Goal: Information Seeking & Learning: Find specific fact

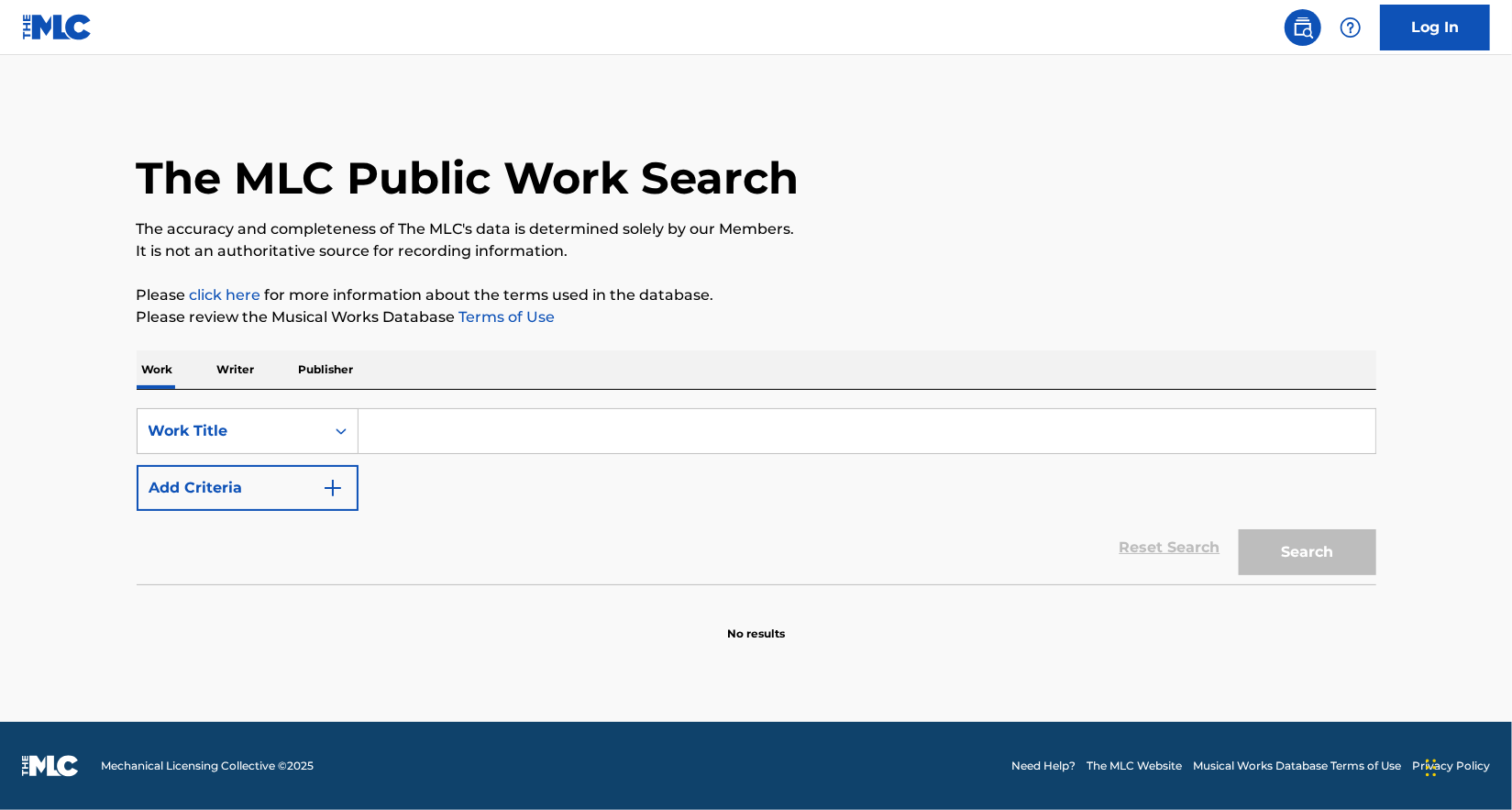
click at [560, 430] on input "Search Form" at bounding box center [867, 431] width 1017 height 44
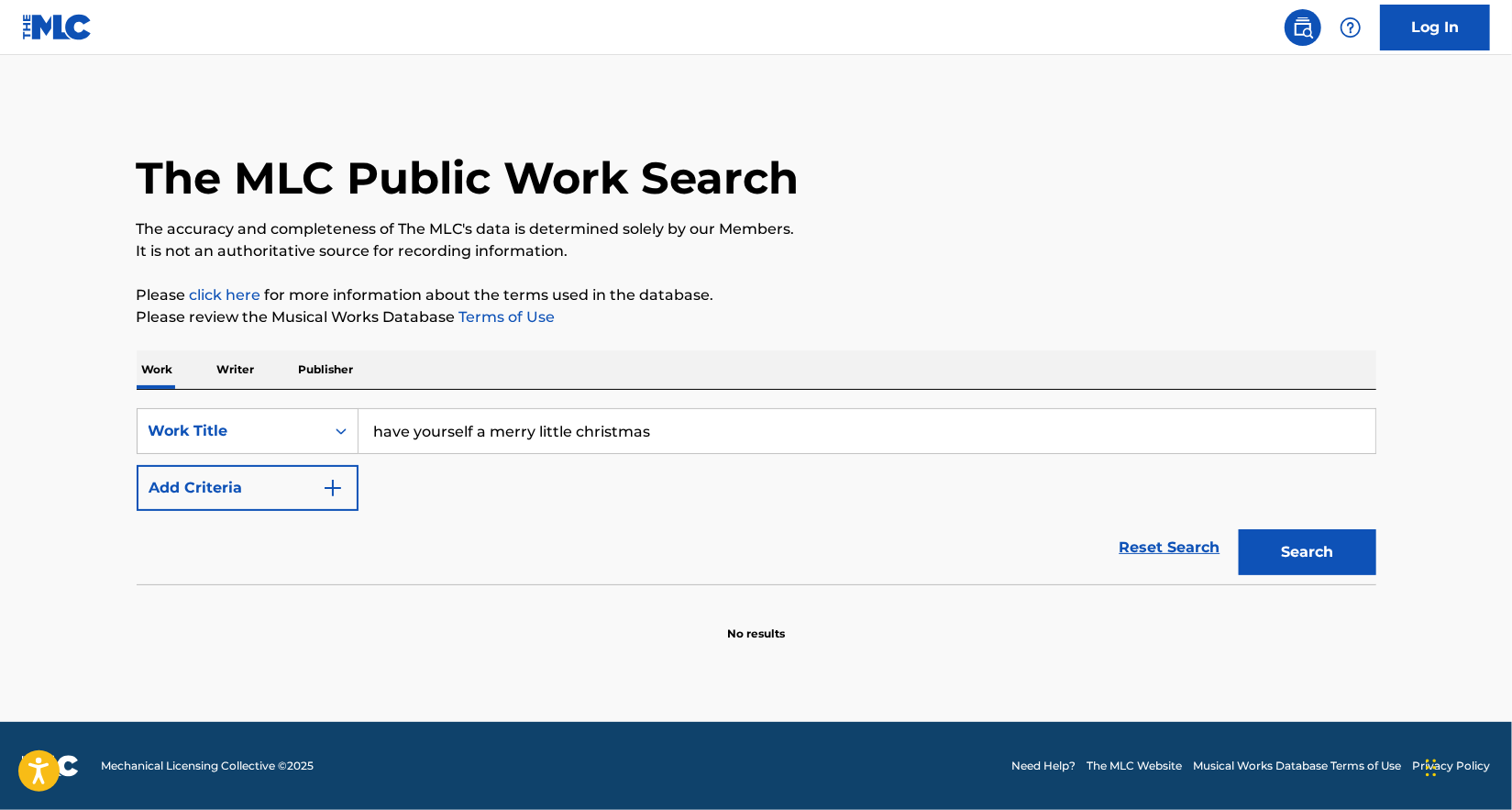
type input "have yourself a merry little christmas"
click at [1238, 529] on button "Search" at bounding box center [1307, 552] width 138 height 46
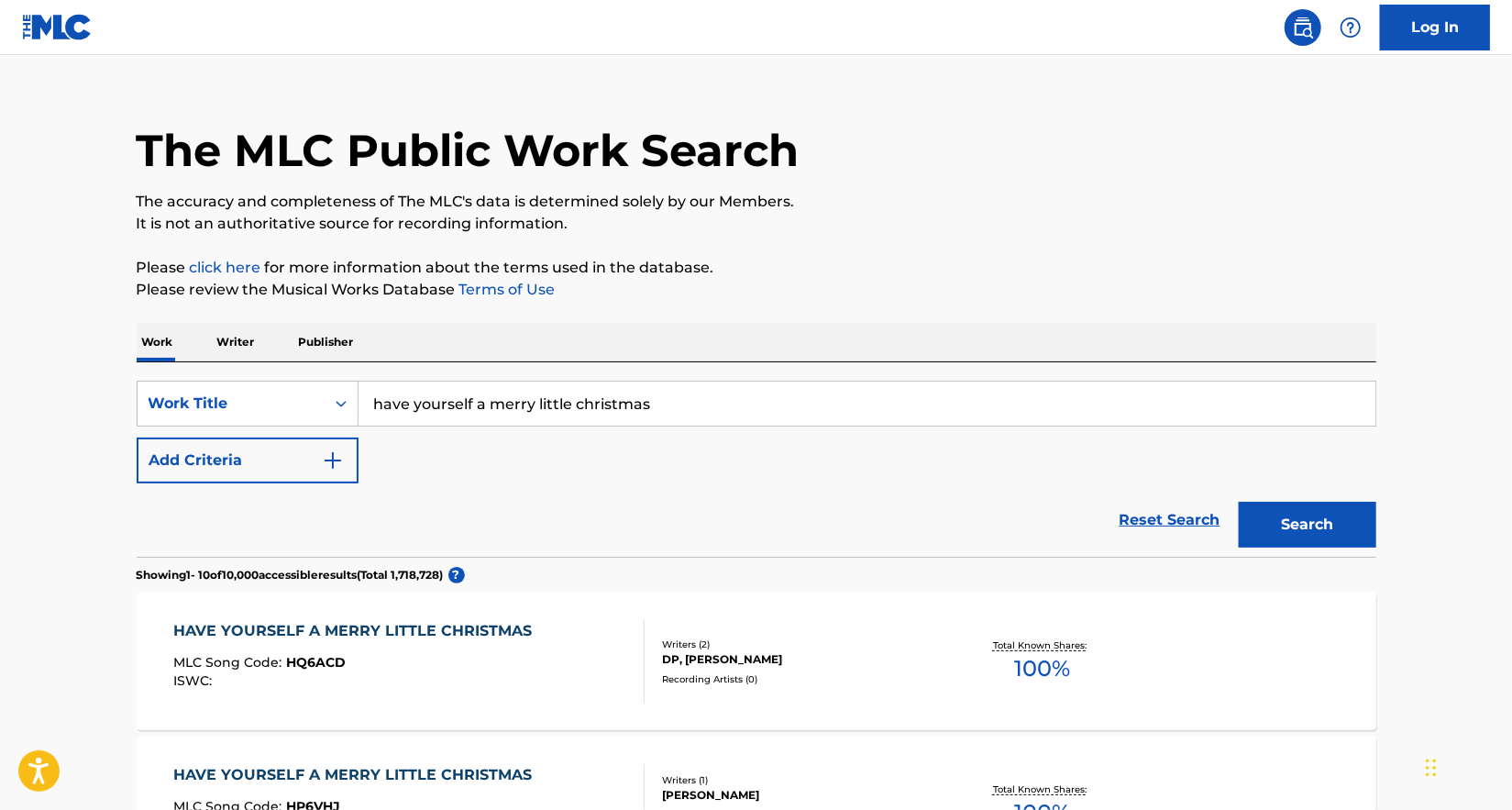
scroll to position [275, 0]
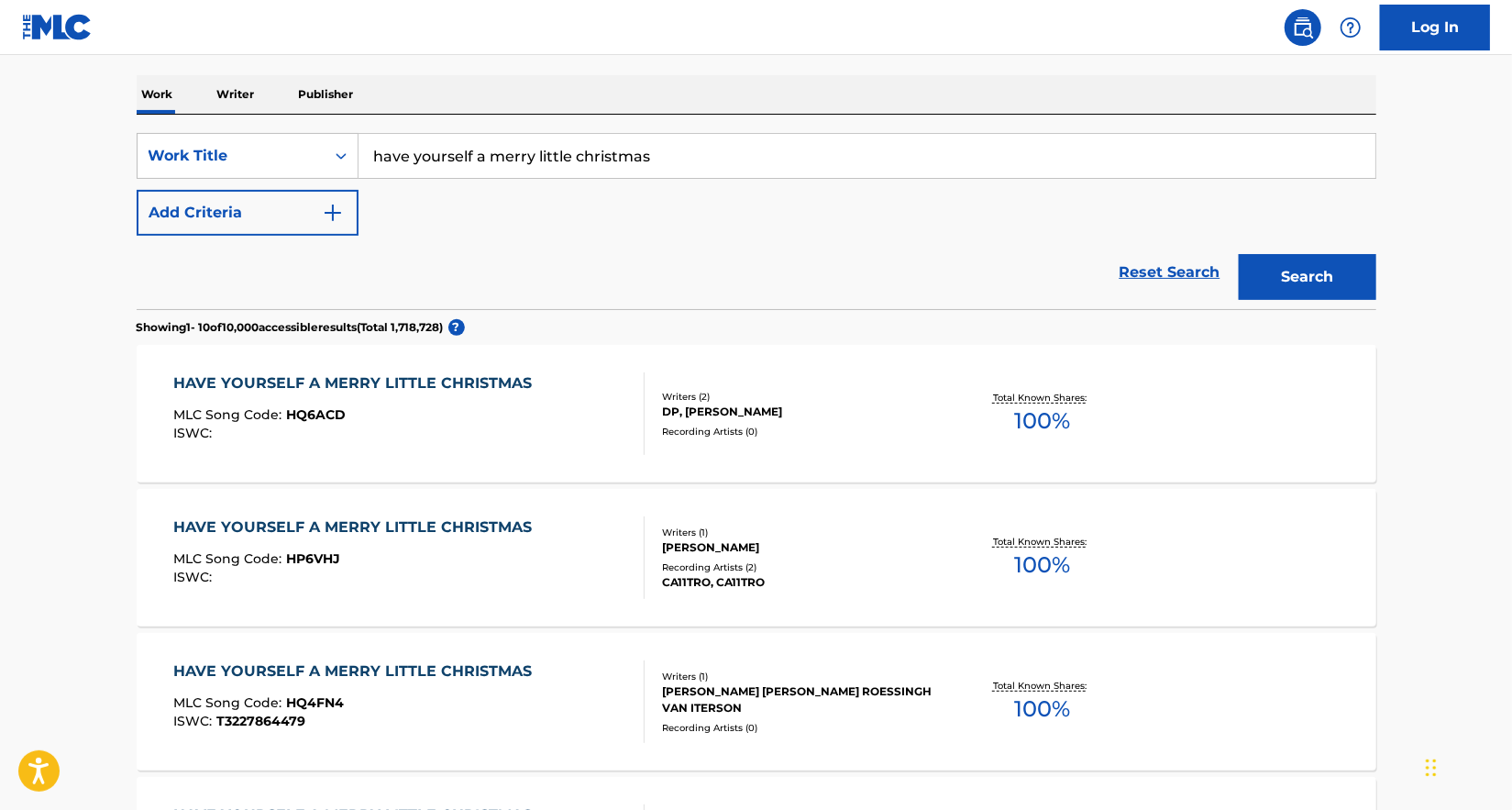
click at [818, 397] on div "Writers ( 2 )" at bounding box center [799, 397] width 276 height 13
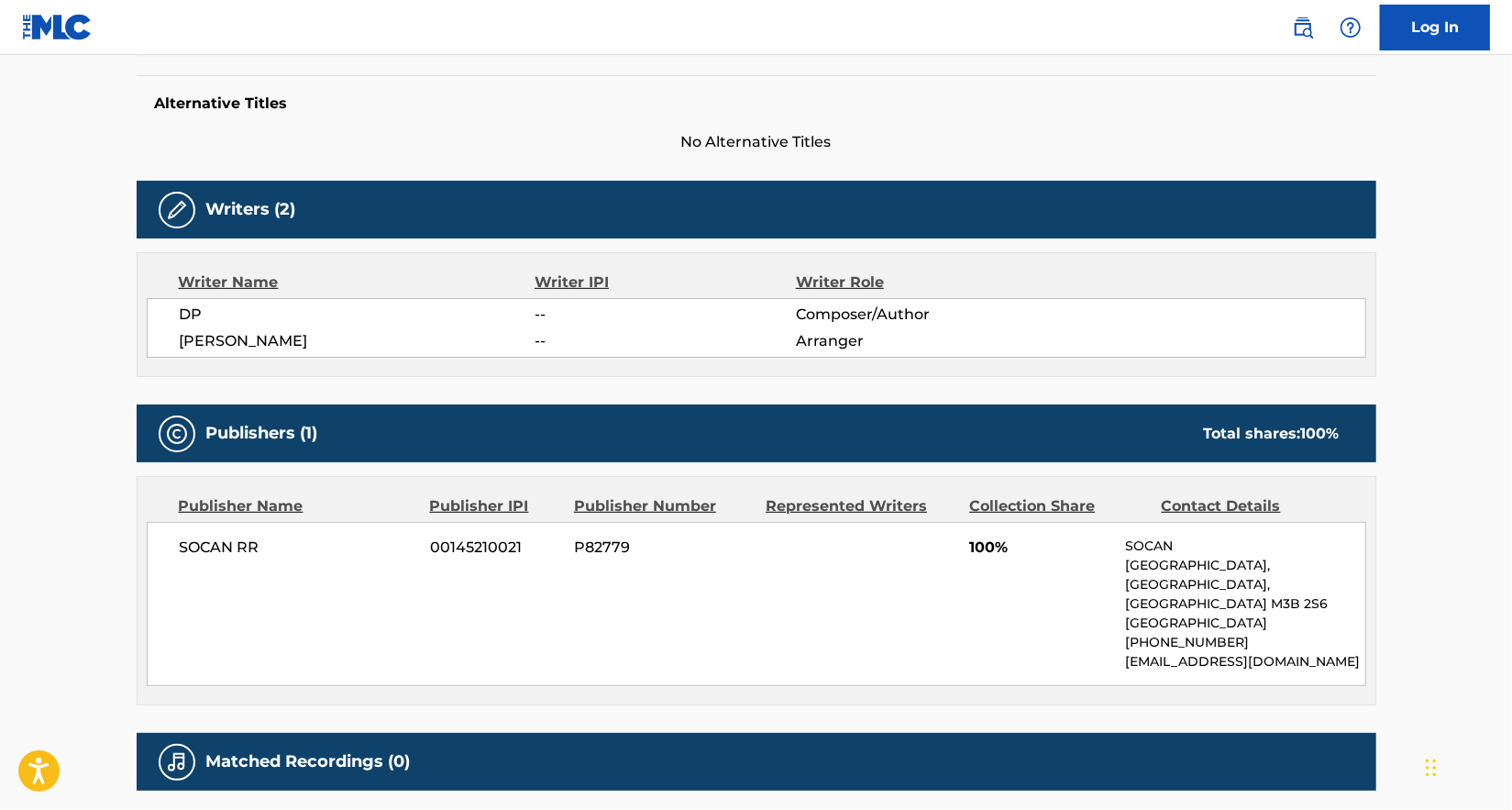
scroll to position [639, 0]
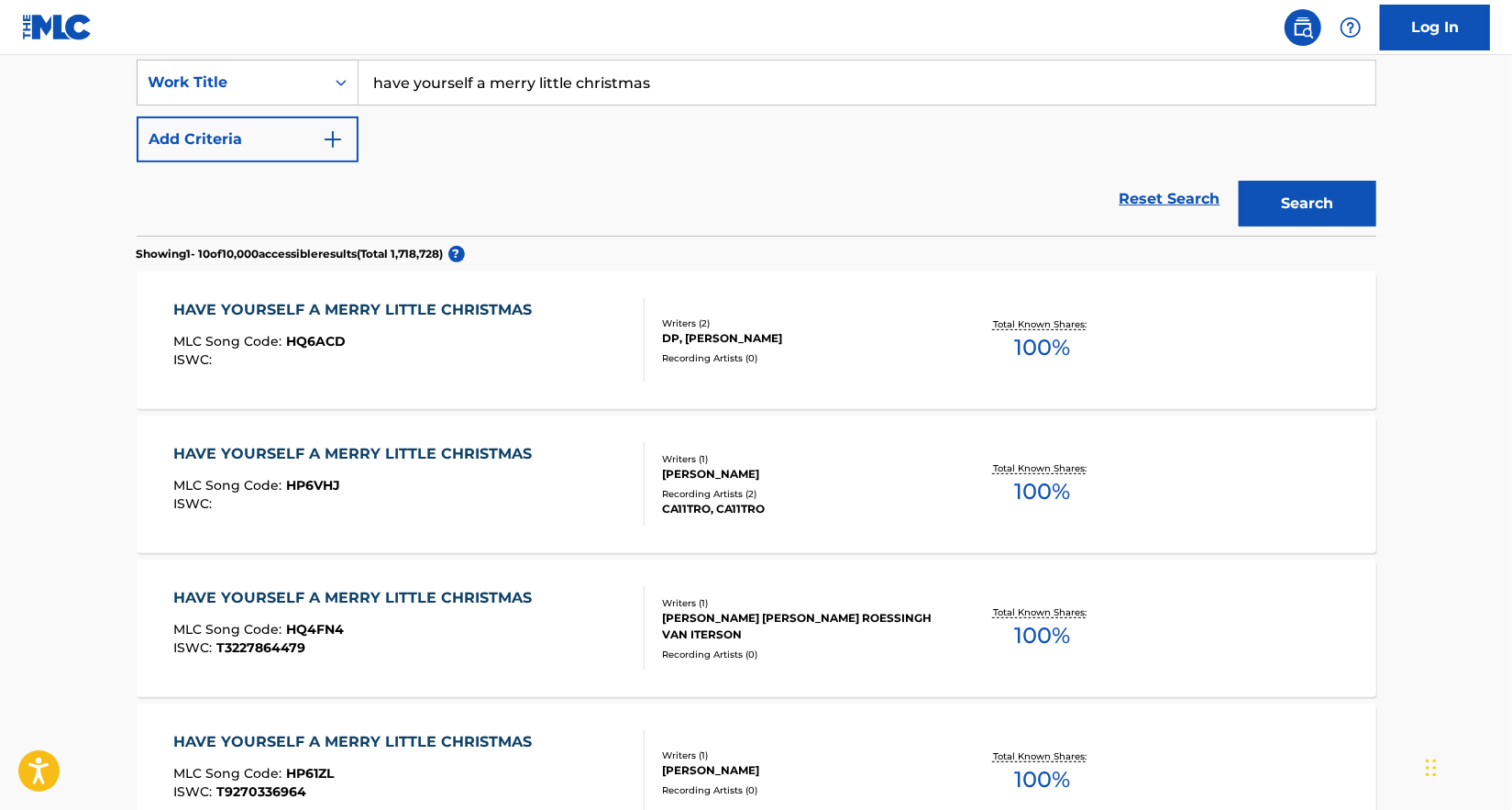
scroll to position [91, 0]
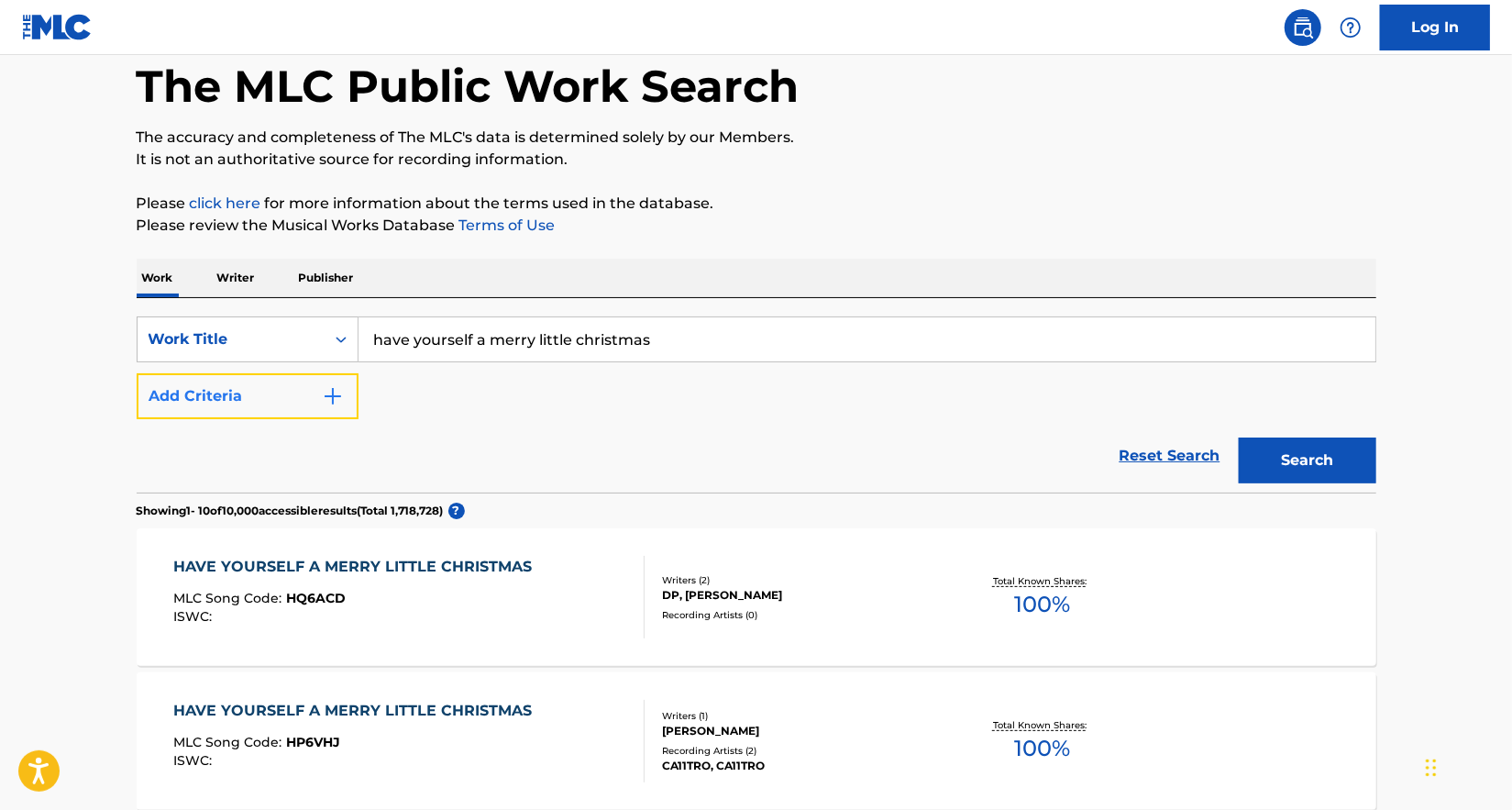
click at [327, 386] on img "Search Form" at bounding box center [332, 396] width 22 height 22
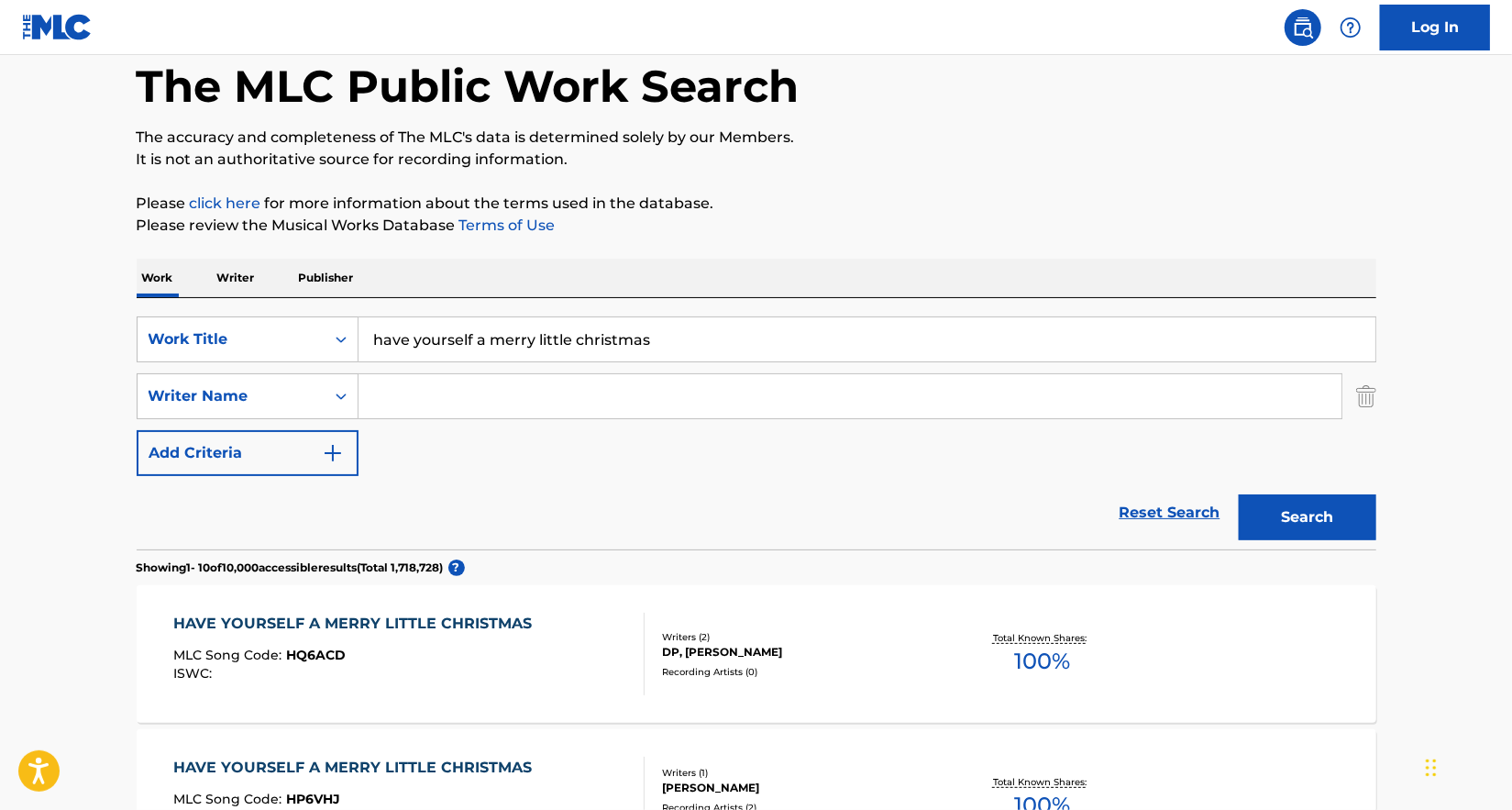
drag, startPoint x: 327, startPoint y: 386, endPoint x: 439, endPoint y: 406, distance: 113.8
click at [439, 406] on input "Search Form" at bounding box center [849, 396] width 982 height 44
type input "ralph blane"
click at [1238, 494] on button "Search" at bounding box center [1307, 517] width 138 height 46
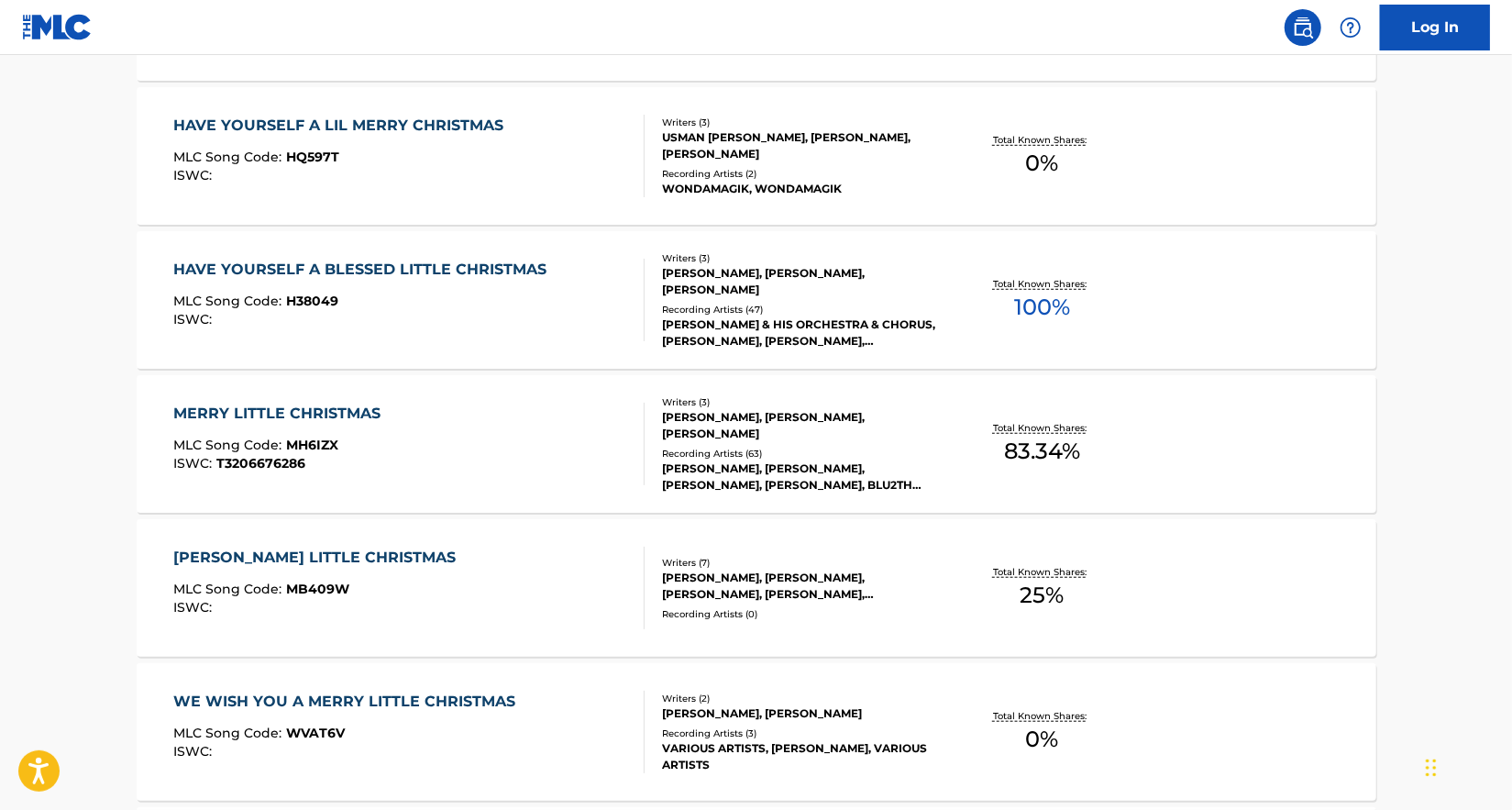
scroll to position [458, 0]
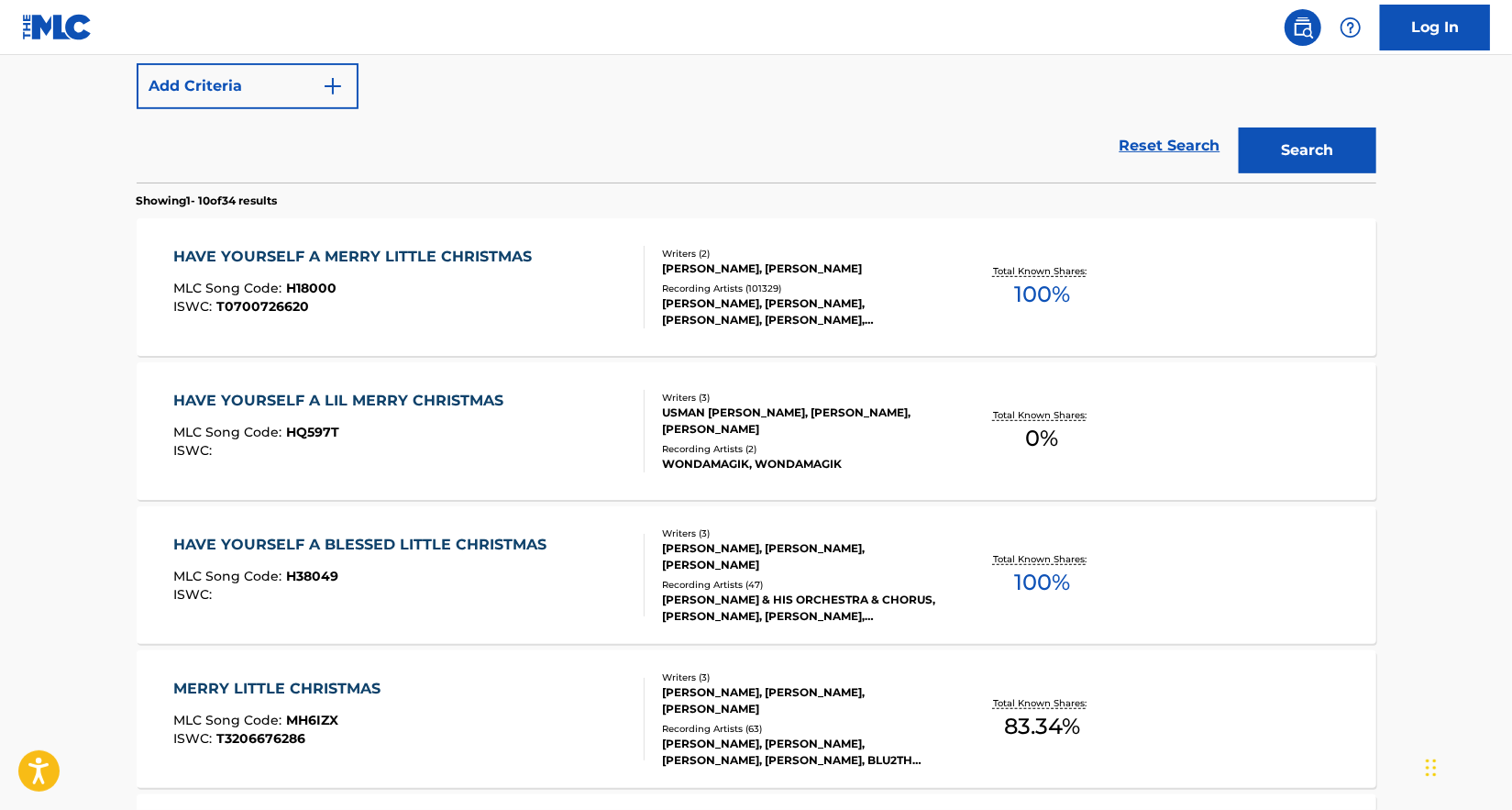
click at [712, 265] on div "RALPH BLANE, HUGH MARTIN" at bounding box center [799, 268] width 276 height 16
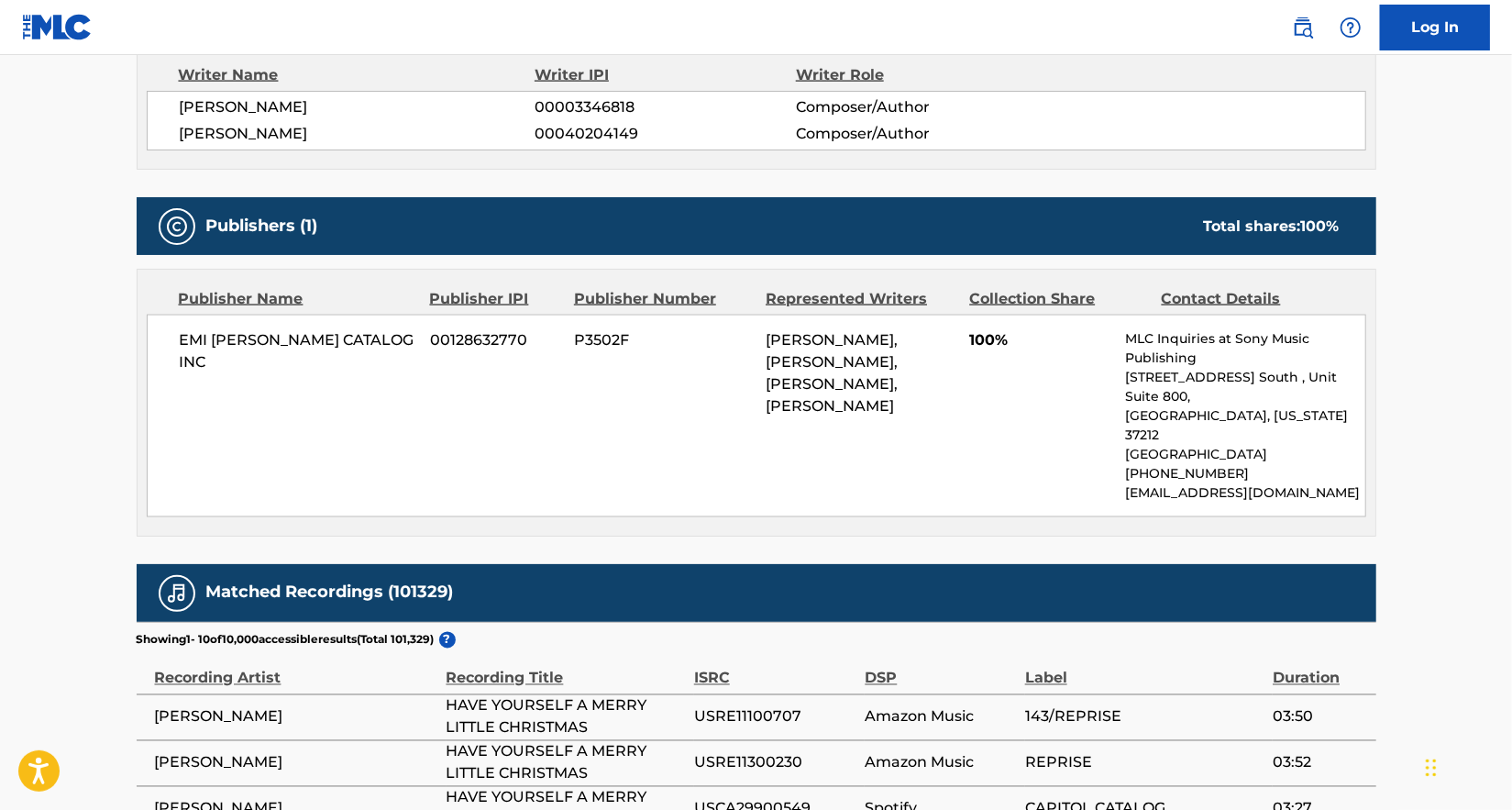
scroll to position [1742, 0]
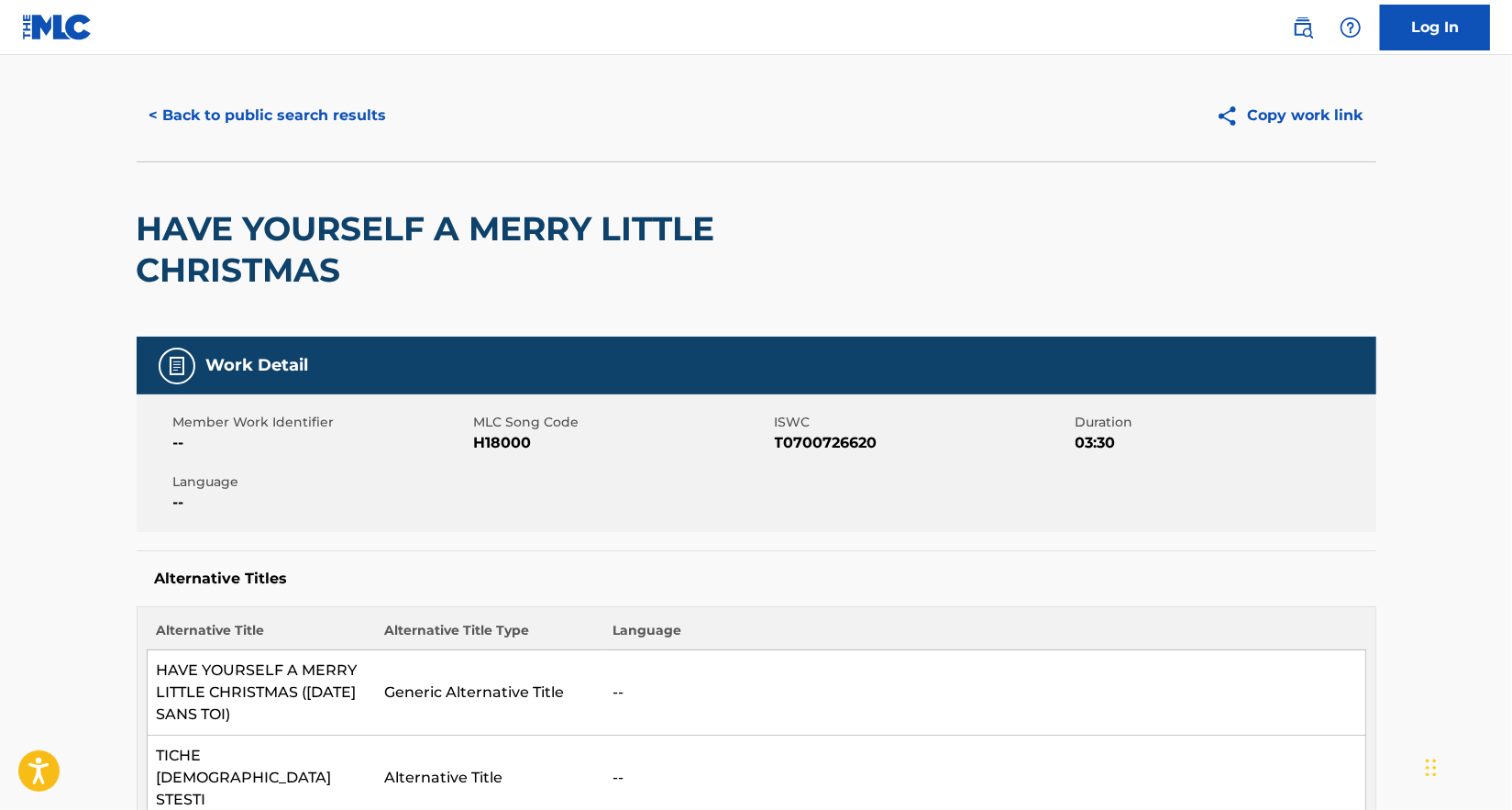
scroll to position [0, 0]
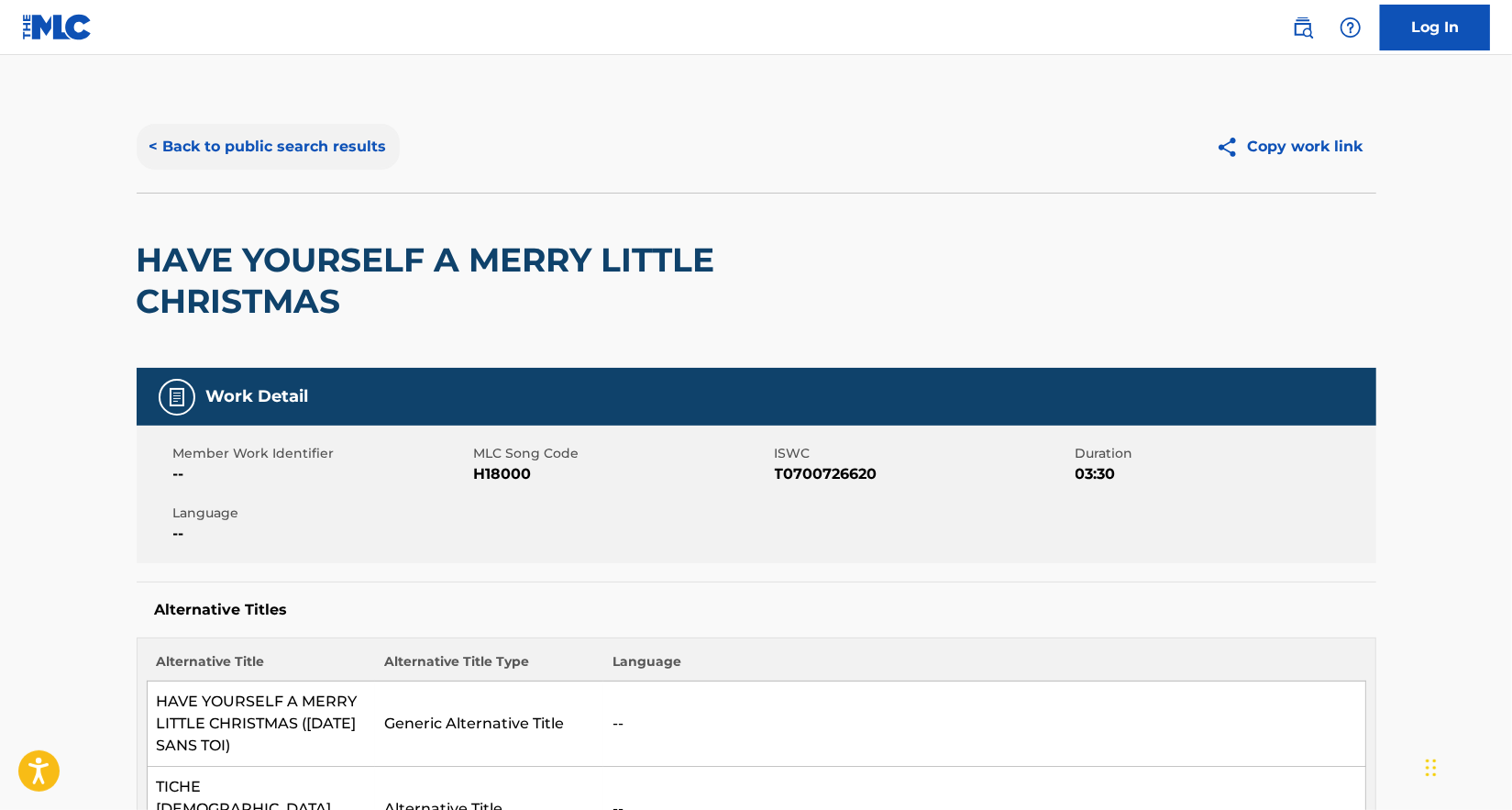
click at [274, 130] on button "< Back to public search results" at bounding box center [268, 147] width 263 height 46
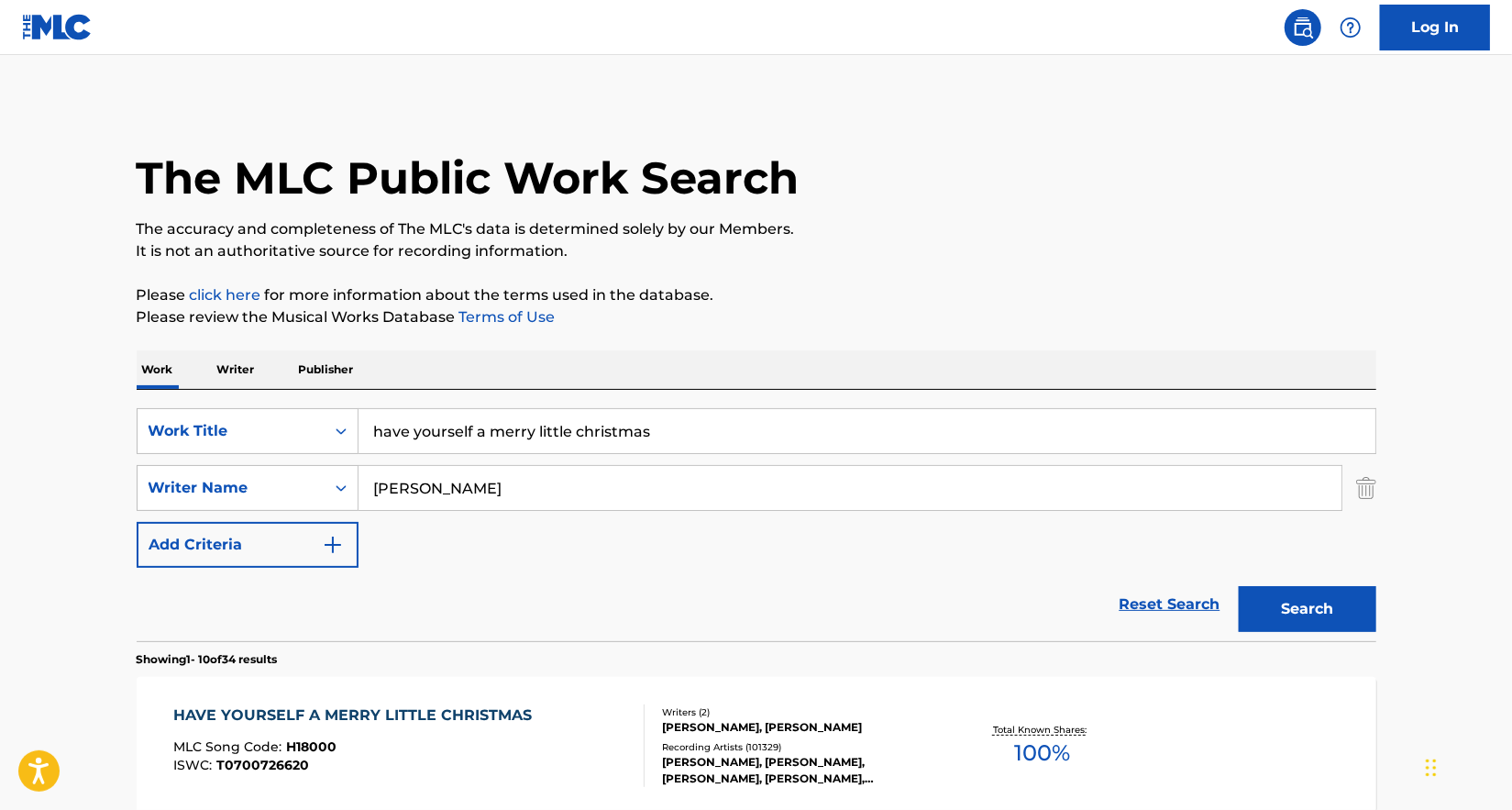
click at [428, 406] on div "SearchWithCriteriaacc9e489-5394-47df-bb94-cbc696d8cdfb Work Title have yourself…" at bounding box center [756, 515] width 1239 height 251
click at [440, 430] on input "have yourself a merry little christmas" at bounding box center [867, 431] width 1017 height 44
type input "the christmas song"
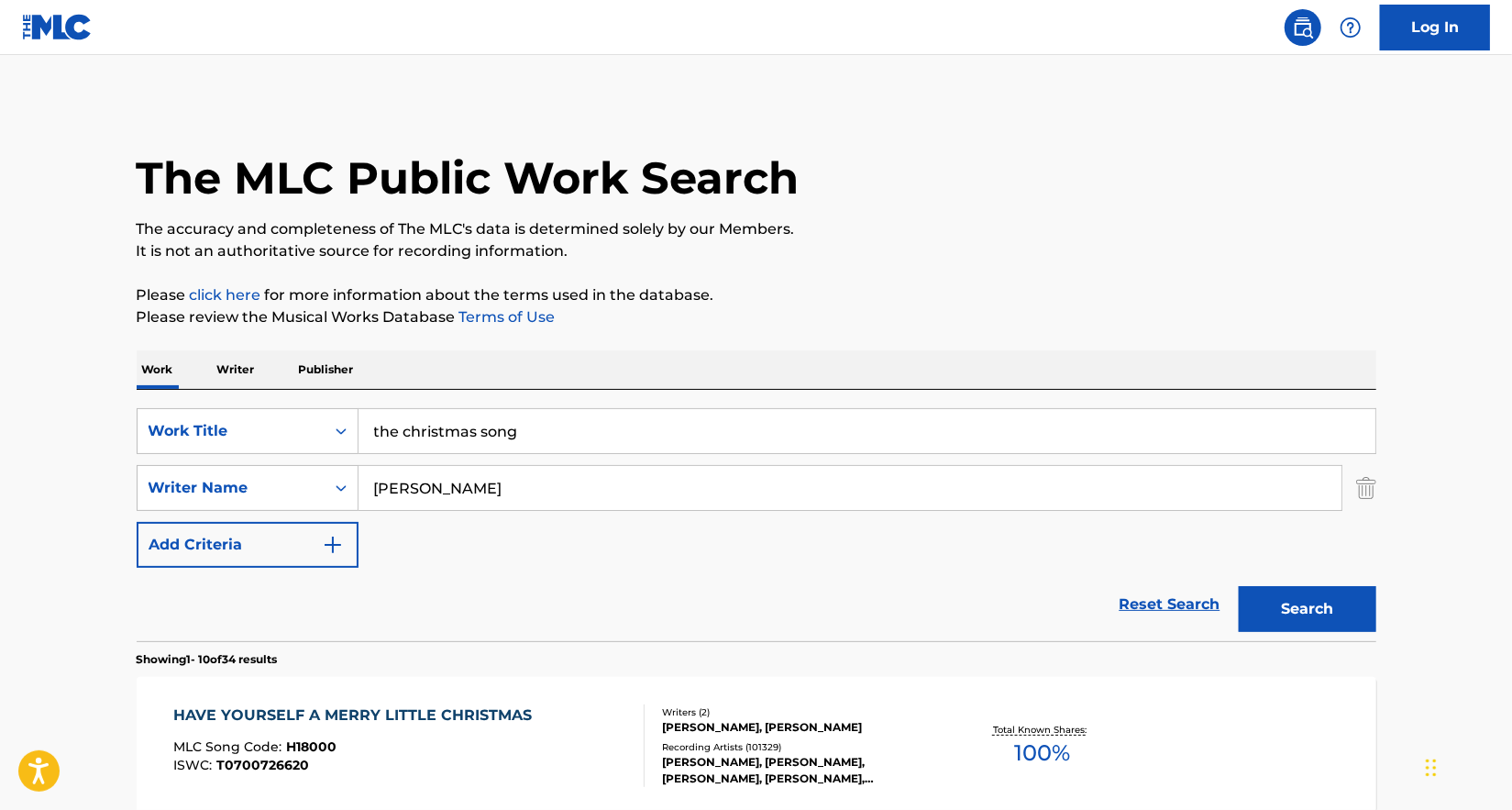
click at [487, 494] on input "ralph blane" at bounding box center [849, 488] width 982 height 44
paste input "Robert Wells"
type input "Robert Wells"
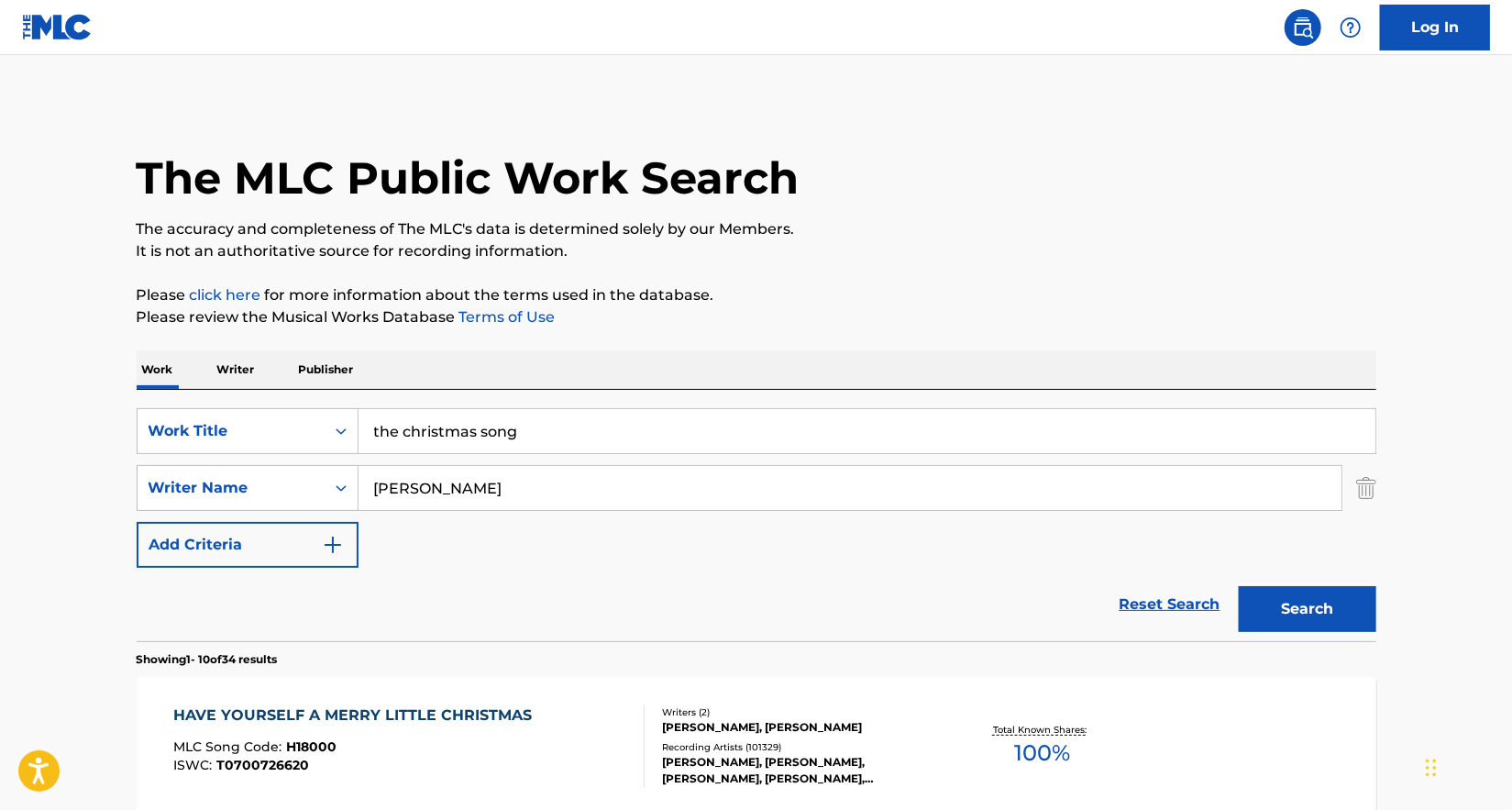
click at [1238, 586] on button "Search" at bounding box center [1307, 609] width 138 height 46
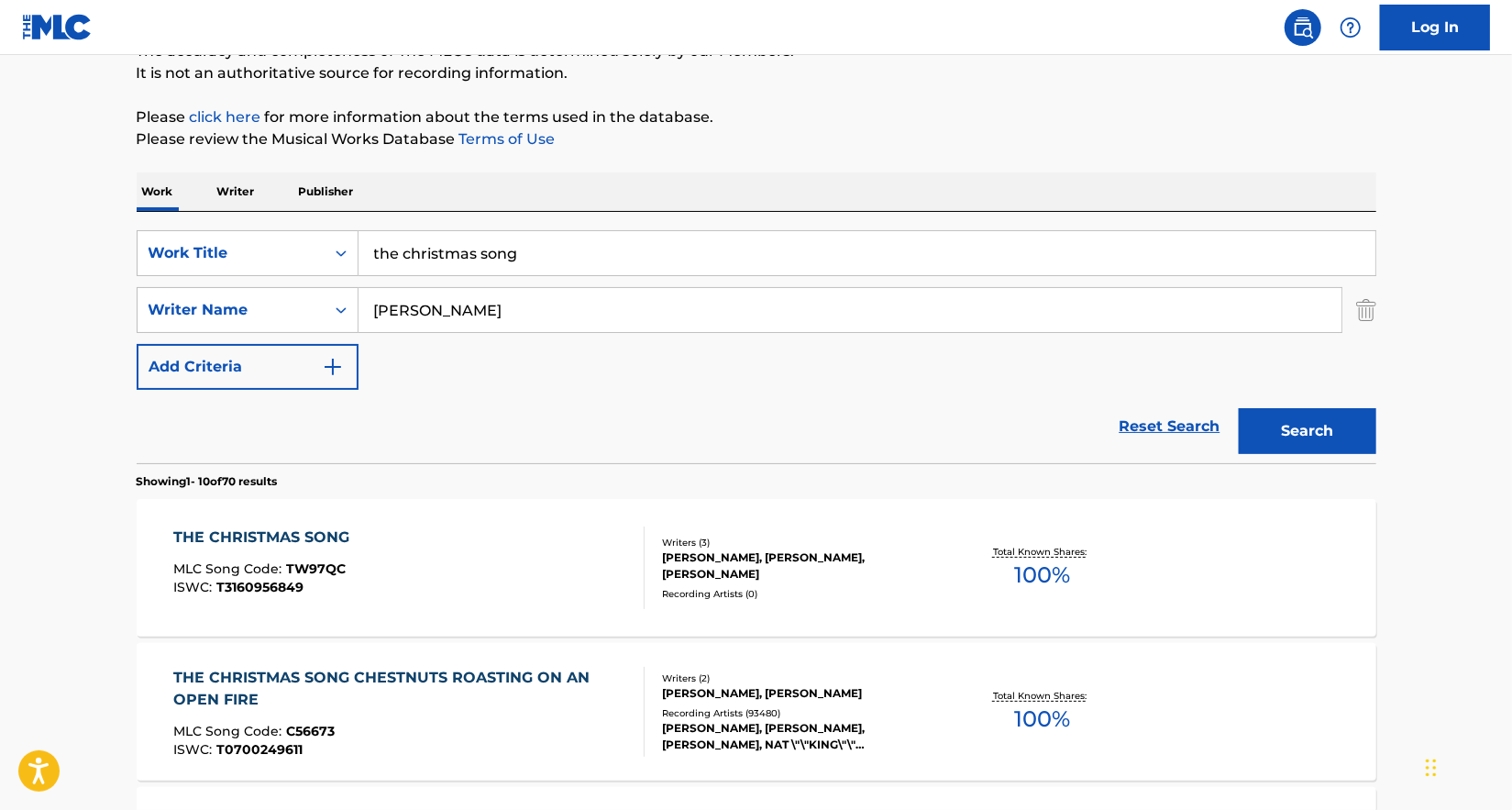
scroll to position [183, 0]
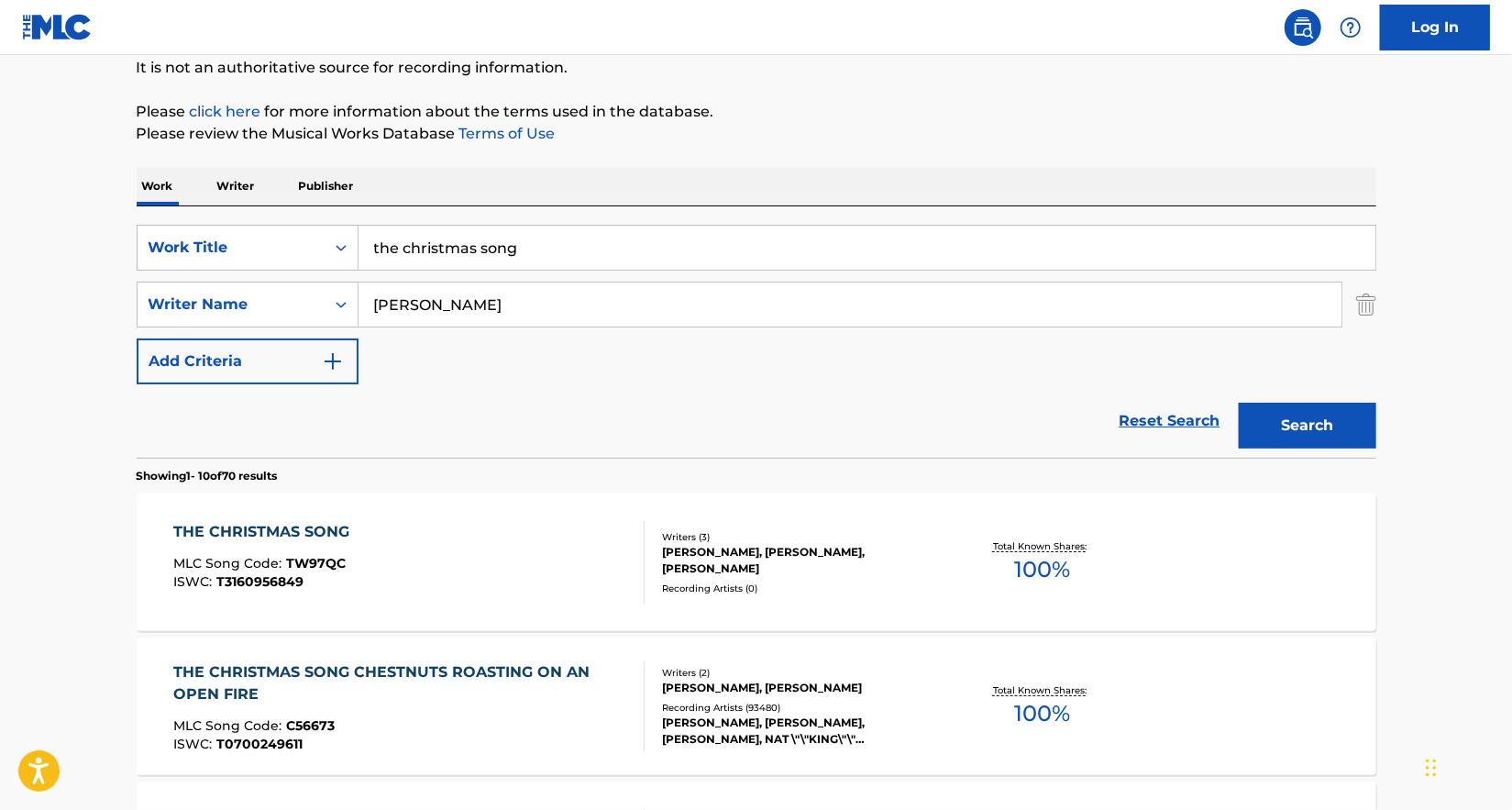
click at [881, 599] on div "THE CHRISTMAS SONG MLC Song Code : TW97QC ISWC : T3160956849 Writers ( 3 ) ELAI…" at bounding box center [756, 562] width 1239 height 138
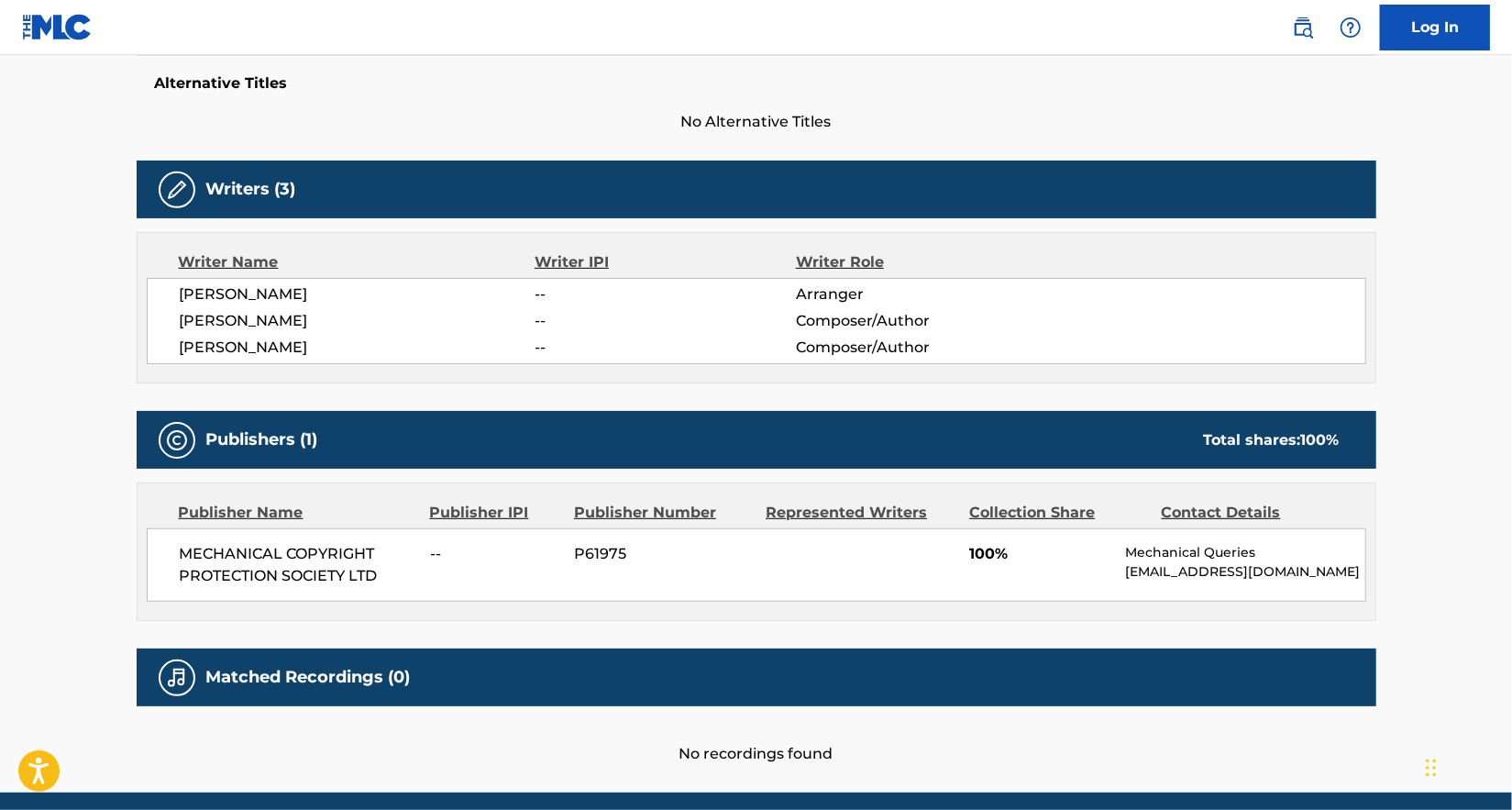
scroll to position [550, 0]
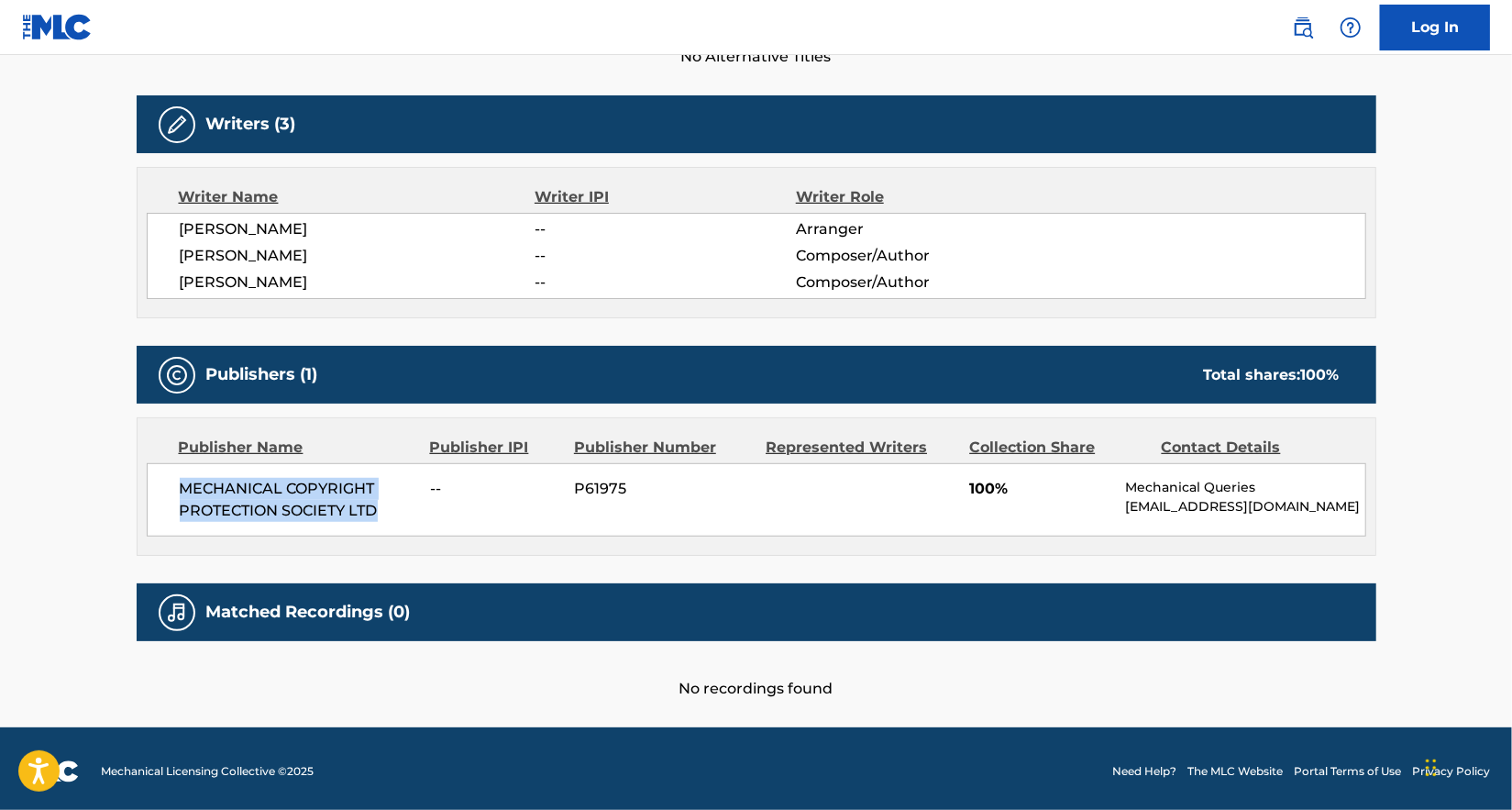
drag, startPoint x: 390, startPoint y: 511, endPoint x: 154, endPoint y: 487, distance: 237.2
click at [154, 487] on div "MECHANICAL COPYRIGHT PROTECTION SOCIETY LTD -- P61975 100% Mechanical Queries m…" at bounding box center [756, 500] width 1219 height 73
copy span "MECHANICAL COPYRIGHT PROTECTION SOCIETY LTD"
